Goal: Find specific page/section: Find specific page/section

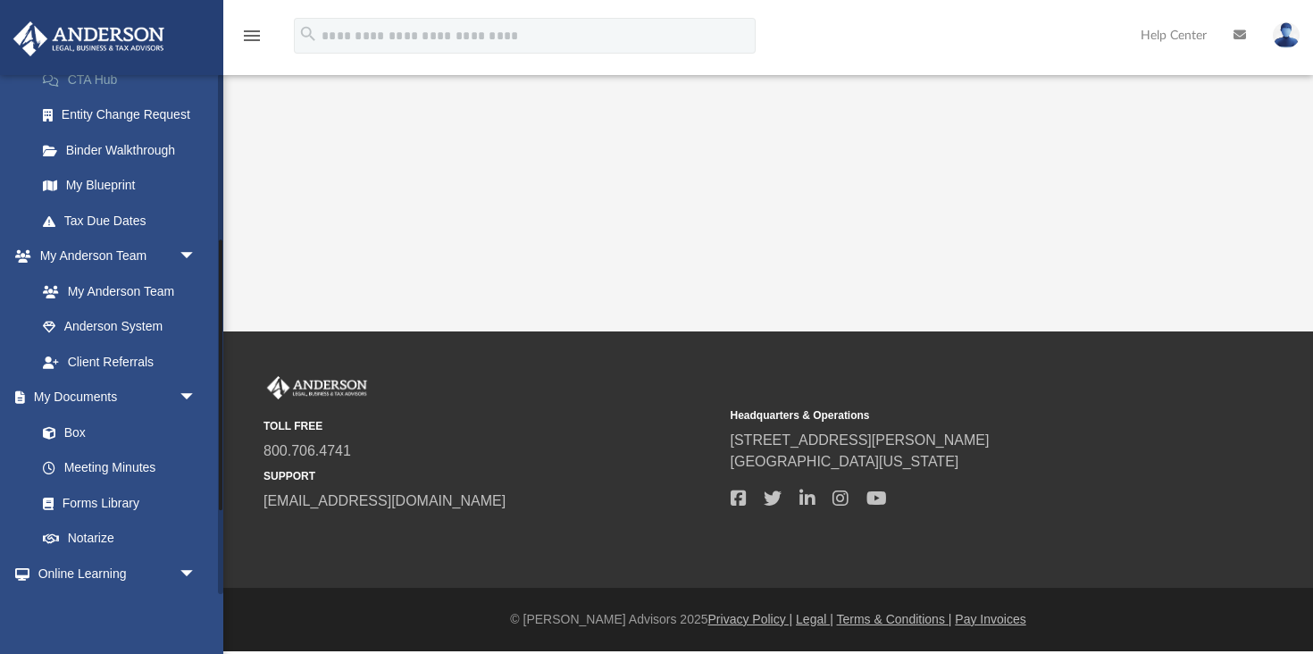
scroll to position [324, 0]
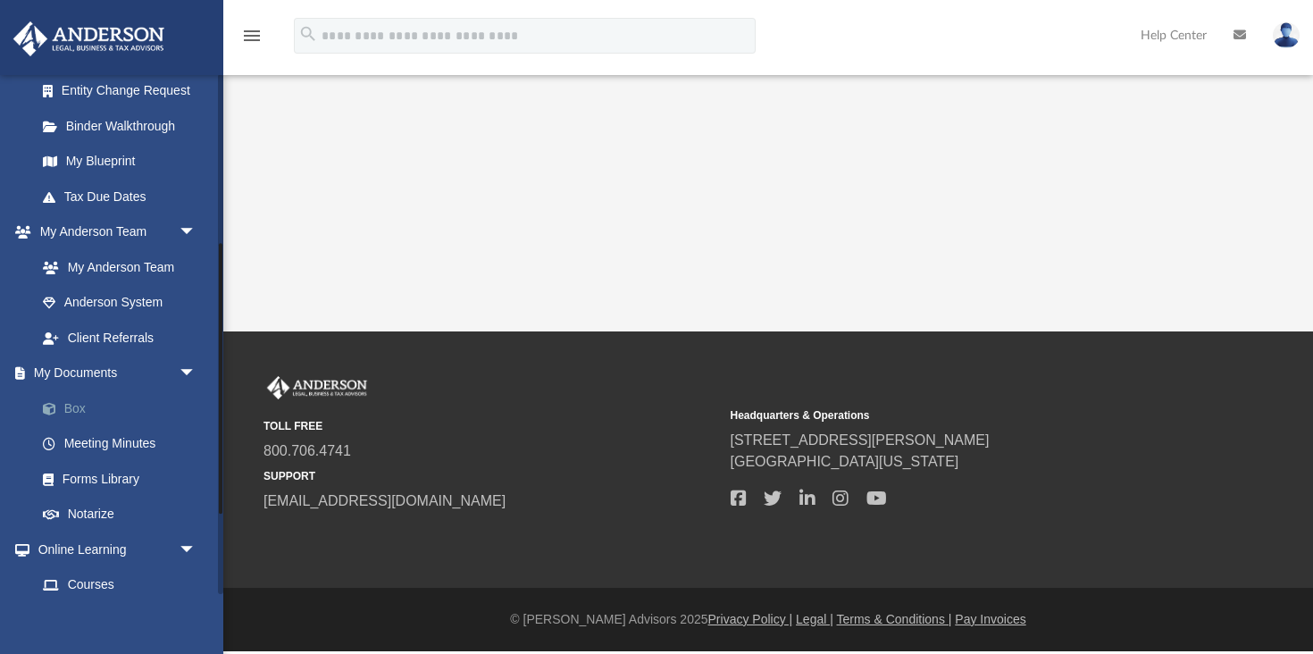
click at [82, 406] on link "Box" at bounding box center [124, 408] width 198 height 36
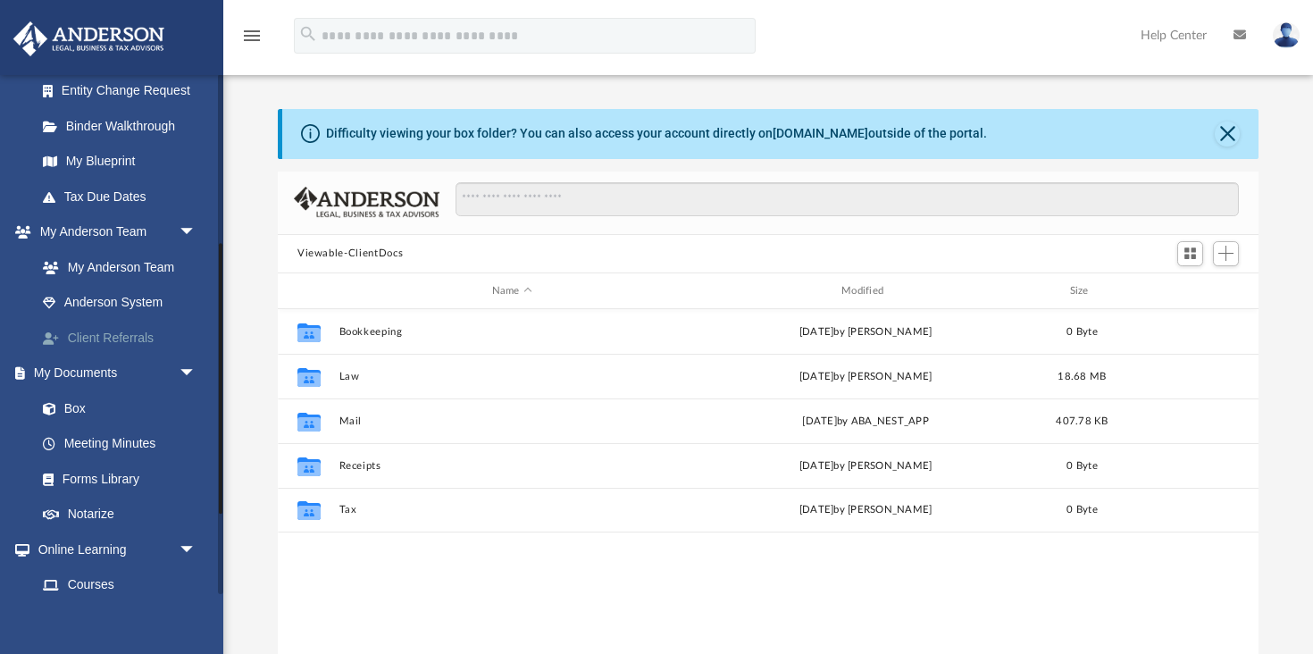
scroll to position [406, 981]
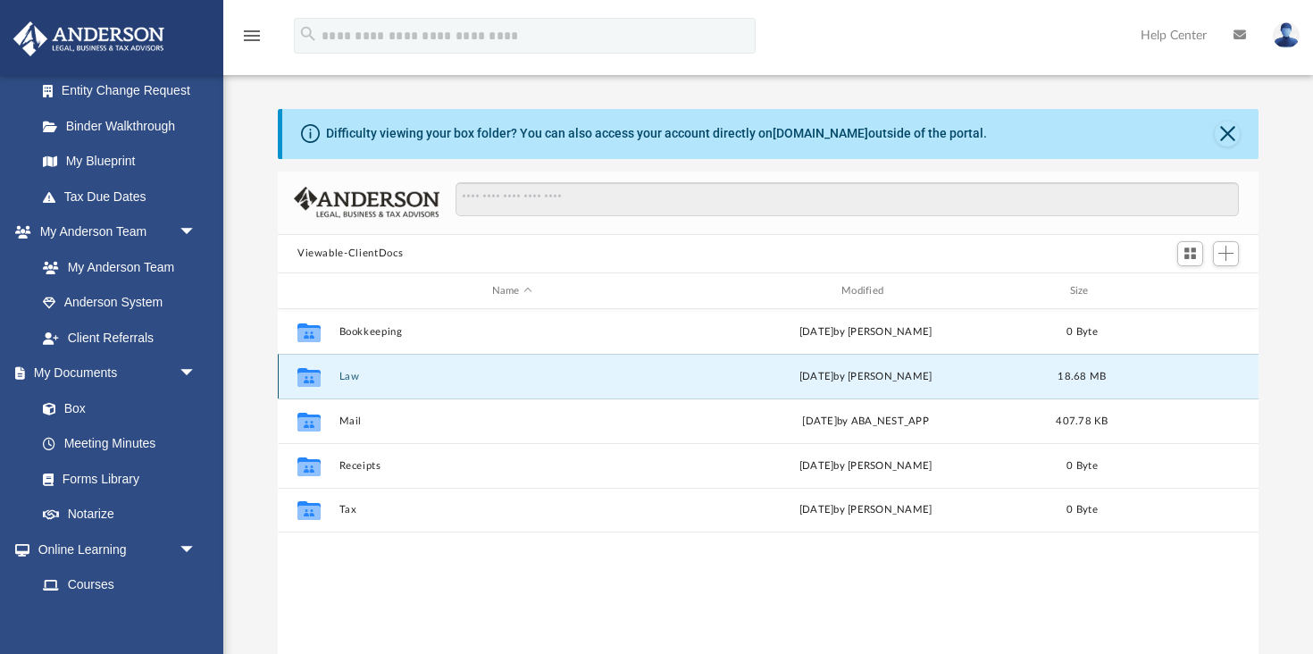
click at [356, 375] on button "Law" at bounding box center [512, 377] width 346 height 12
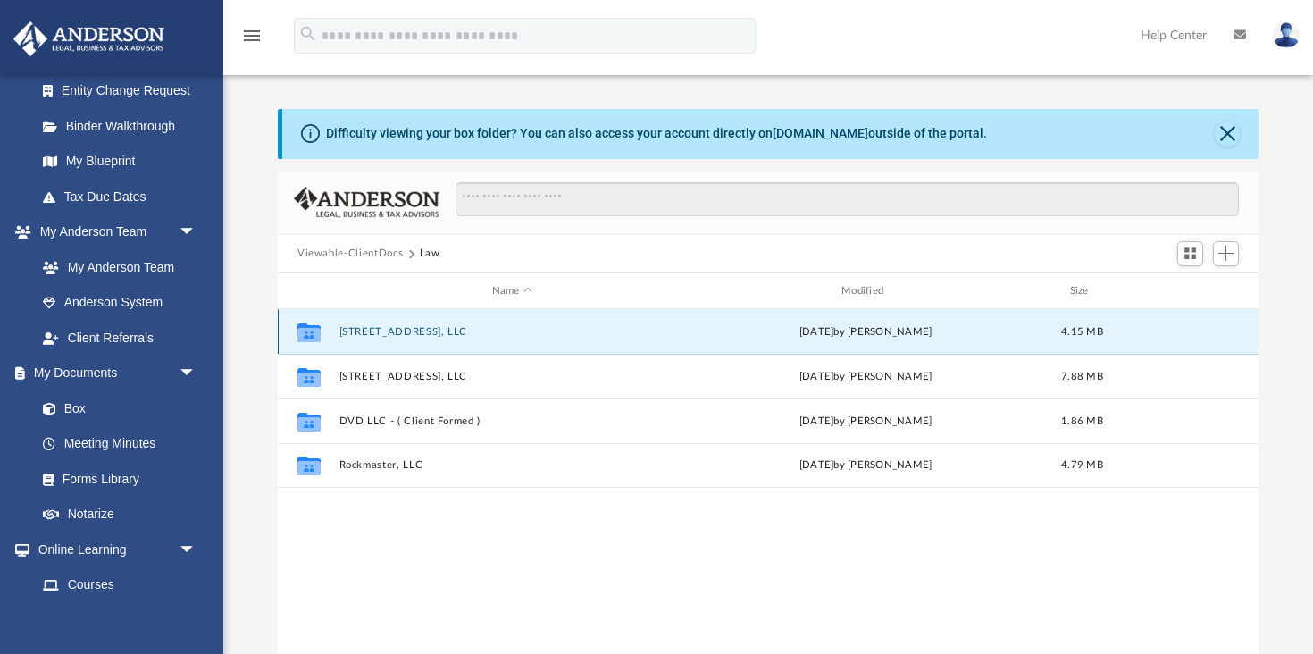
click at [464, 333] on button "[STREET_ADDRESS], LLC" at bounding box center [512, 332] width 346 height 12
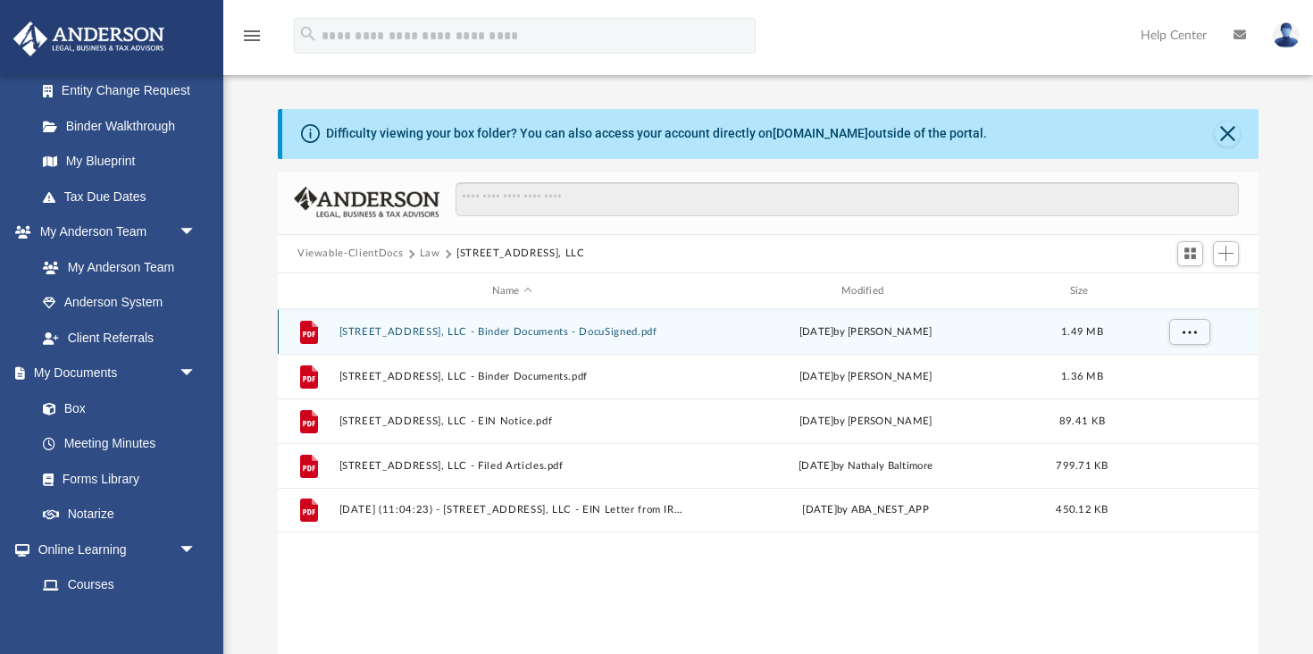
click at [584, 331] on button "[STREET_ADDRESS], LLC - Binder Documents - DocuSigned.pdf" at bounding box center [512, 332] width 346 height 12
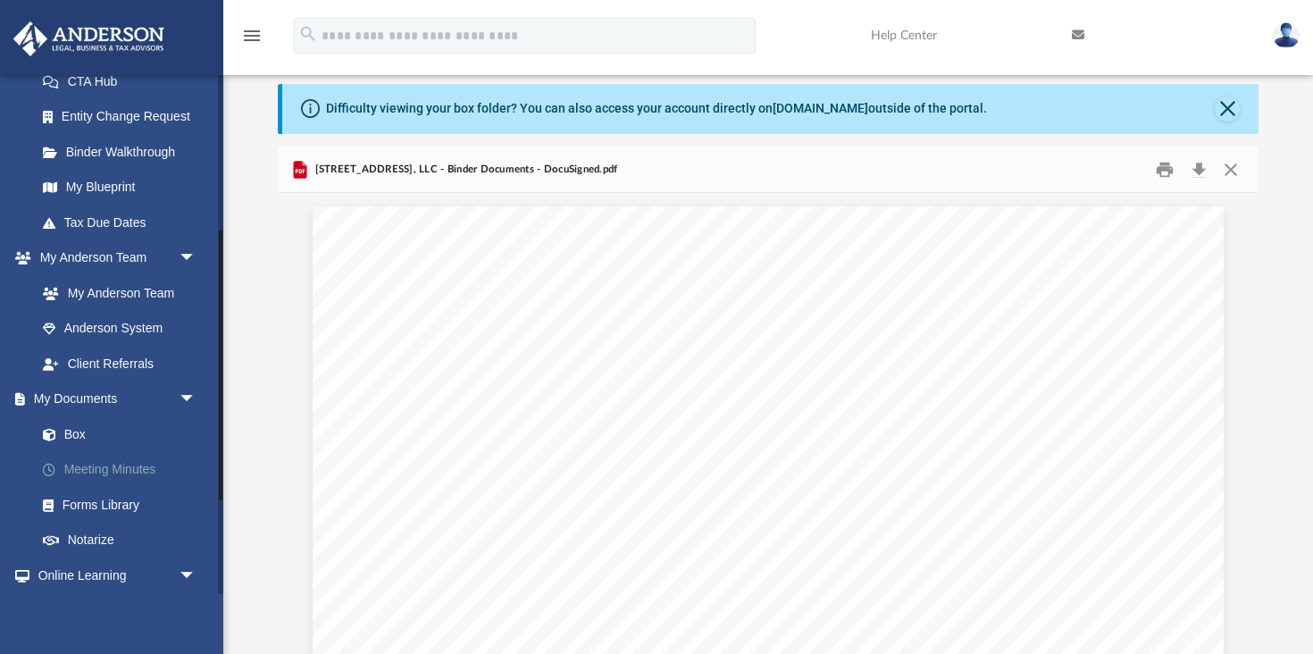
scroll to position [300, 0]
click at [113, 183] on link "My Blueprint" at bounding box center [124, 186] width 198 height 36
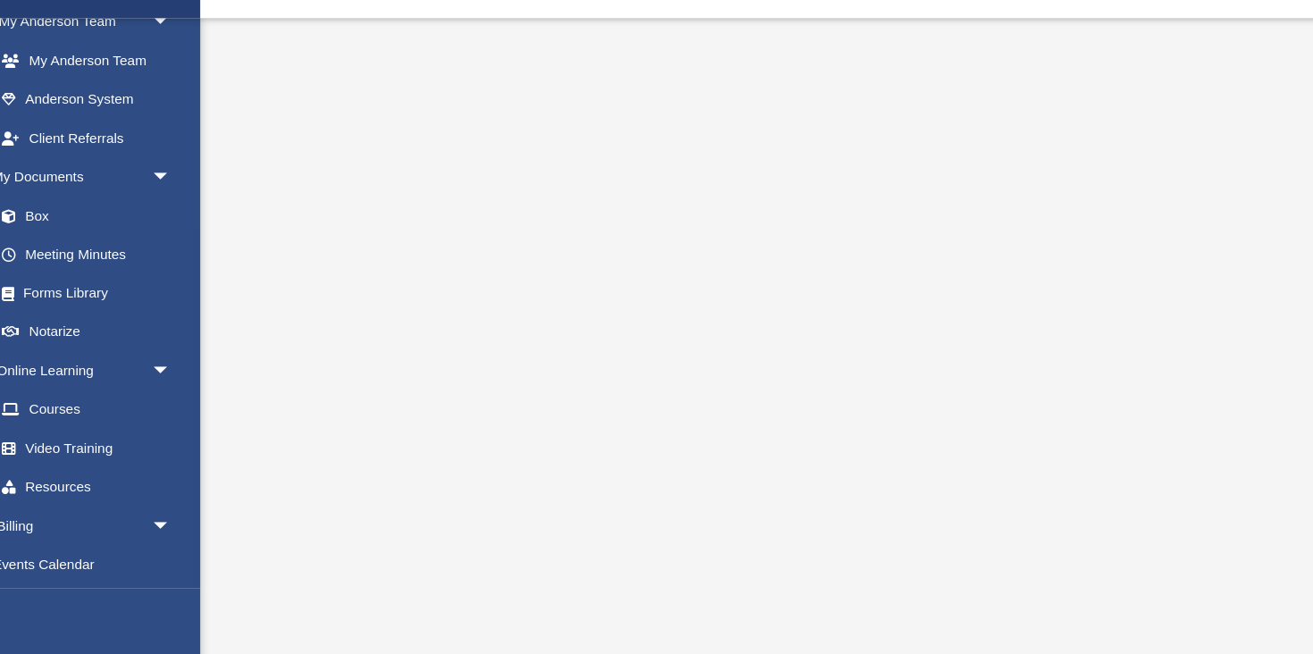
scroll to position [115, 0]
